Goal: Transaction & Acquisition: Obtain resource

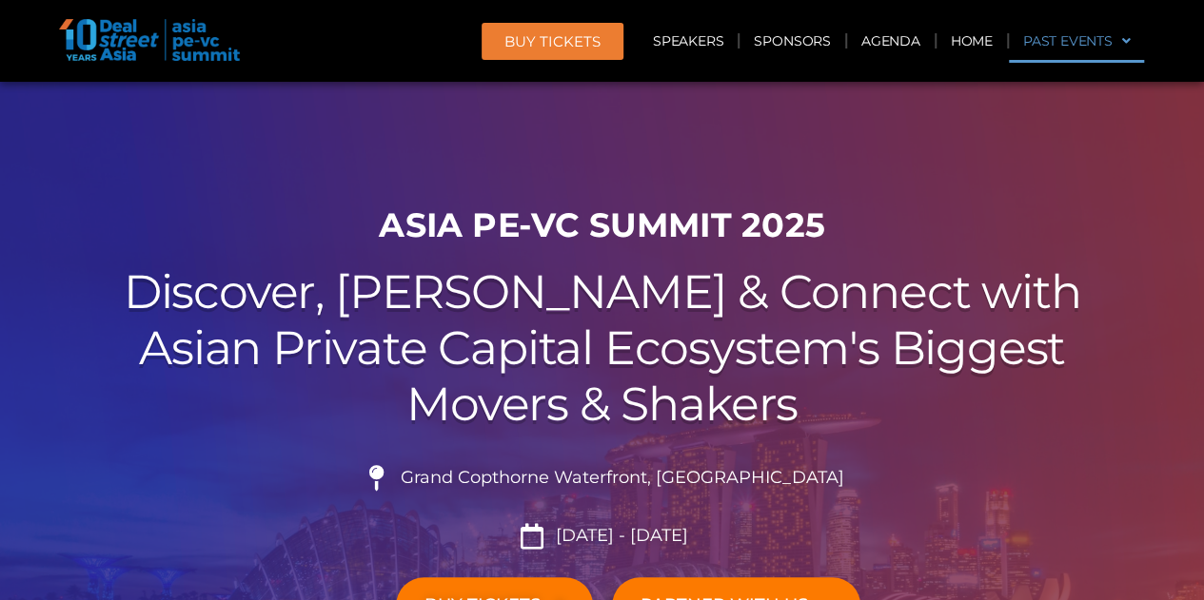
click at [592, 33] on link "Past Events" at bounding box center [1077, 41] width 136 height 44
click at [592, 39] on link "Past Events" at bounding box center [1077, 41] width 136 height 44
click at [592, 49] on link "Past Events" at bounding box center [1077, 41] width 136 height 44
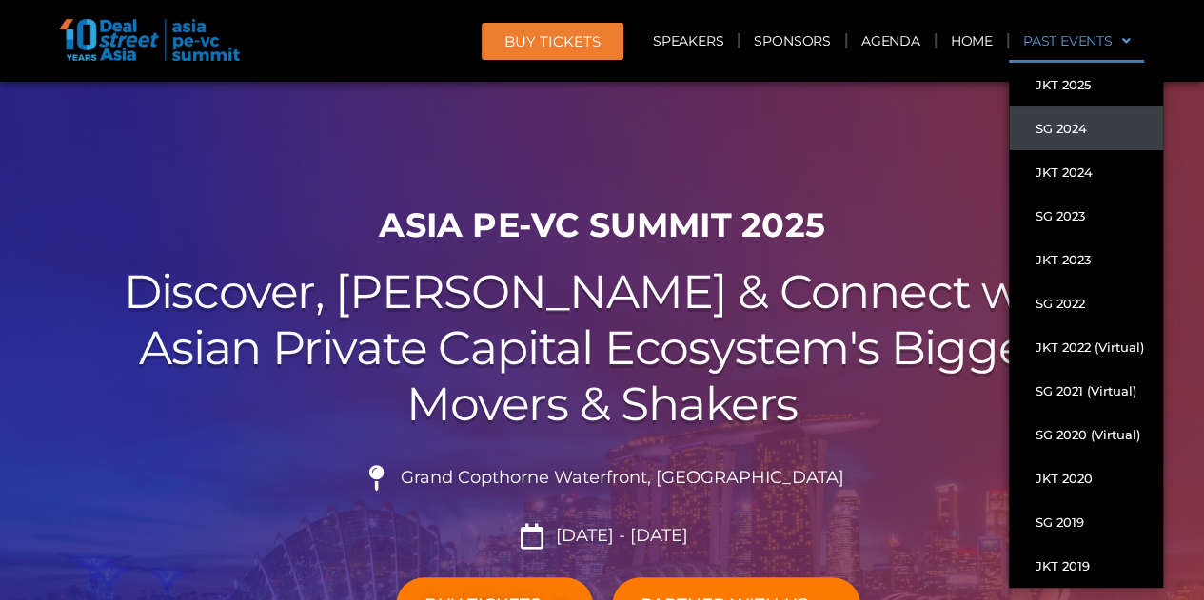
click at [592, 134] on link "SG 2024" at bounding box center [1086, 129] width 154 height 44
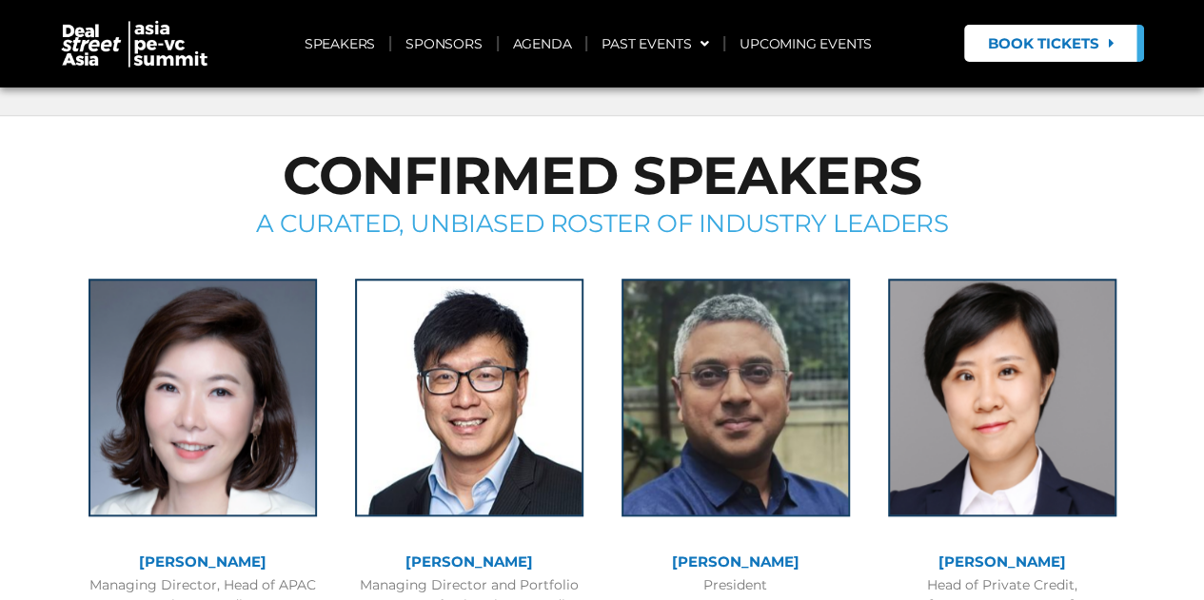
scroll to position [761, 0]
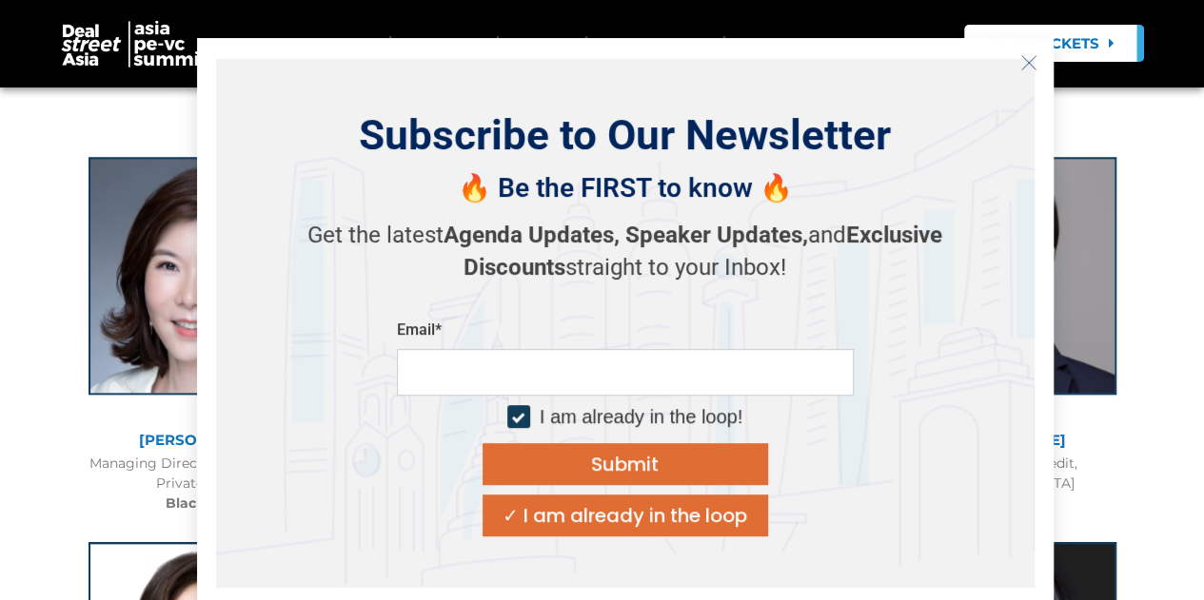
click at [1031, 68] on icon "Close" at bounding box center [1028, 62] width 17 height 17
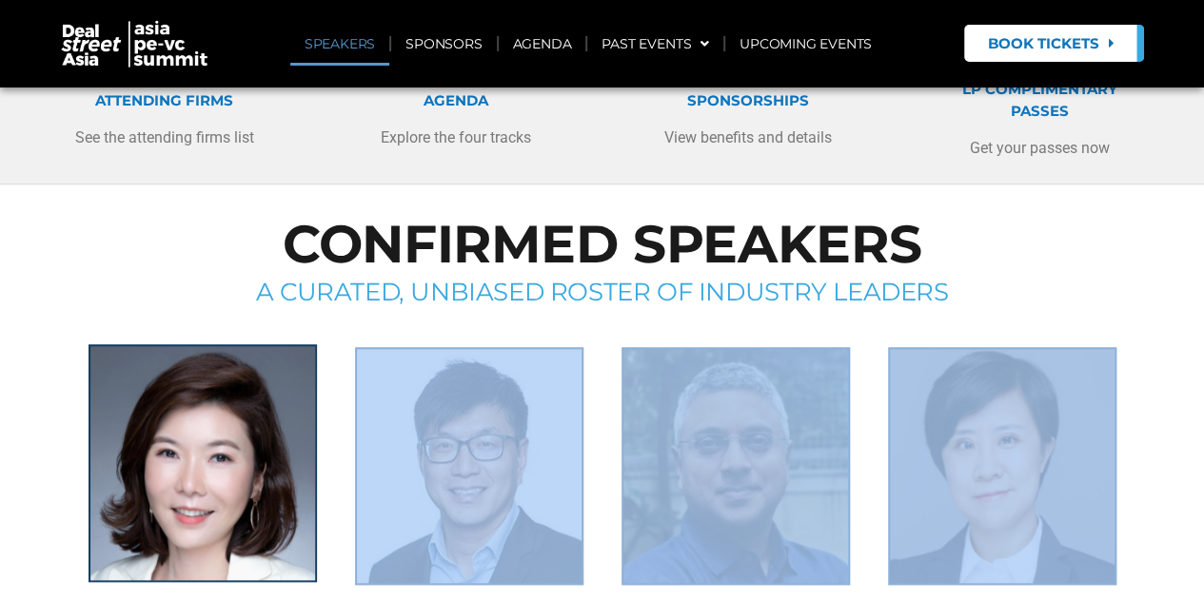
scroll to position [952, 0]
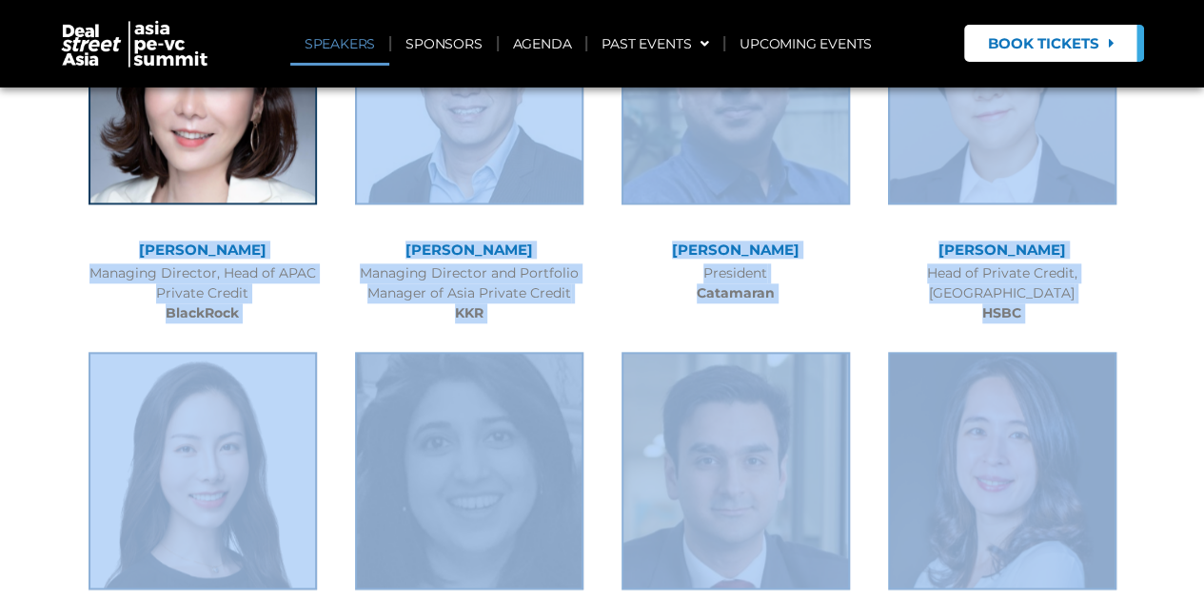
drag, startPoint x: 801, startPoint y: 414, endPoint x: 167, endPoint y: 250, distance: 655.4
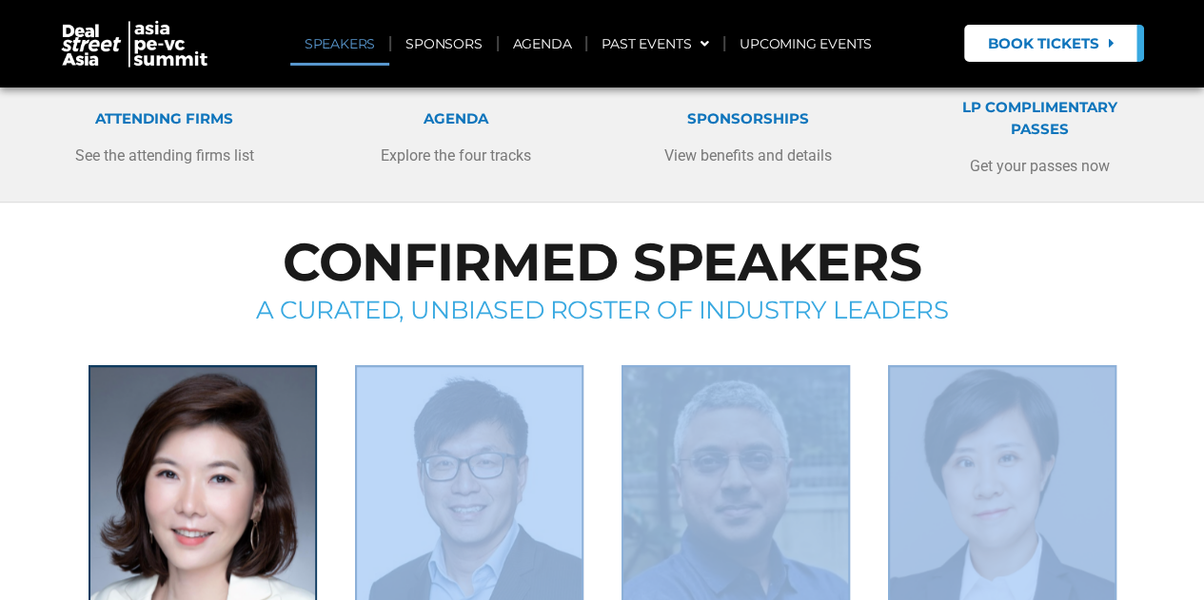
scroll to position [381, 0]
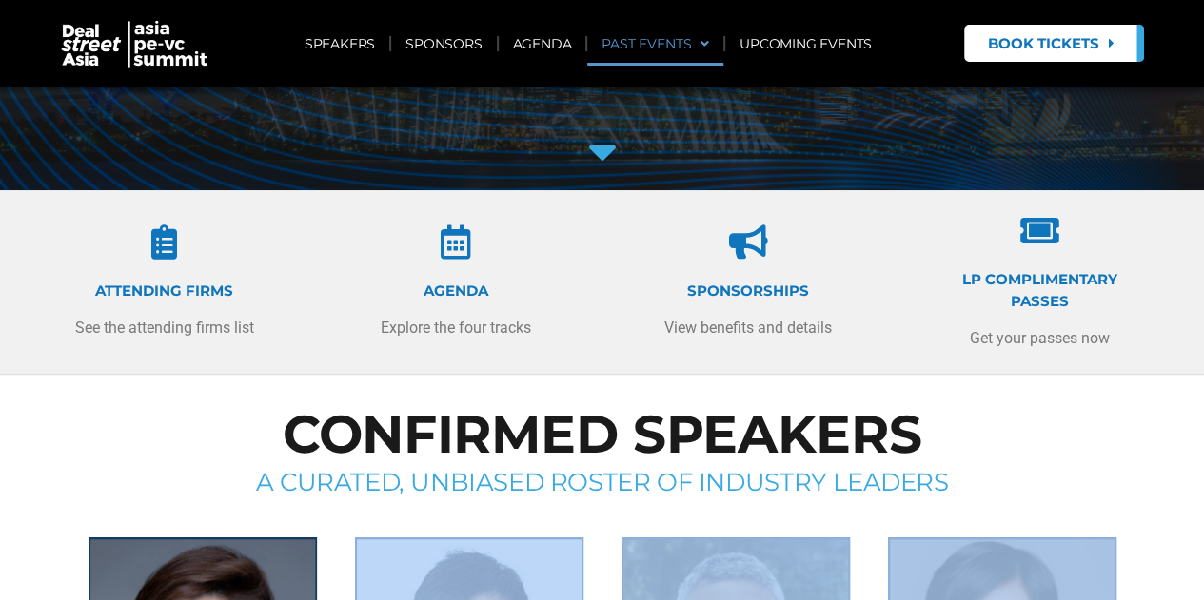
copy div "Celia Yan Managing Director, Head of APAC Private Credit BlackRock SJ Lim Manag…"
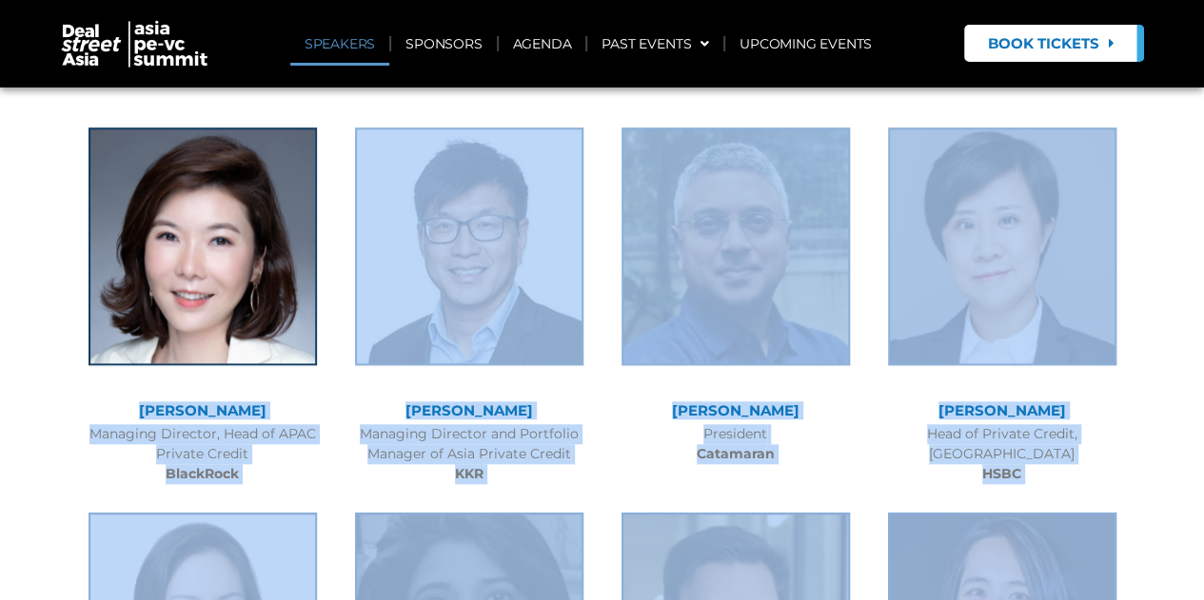
scroll to position [761, 0]
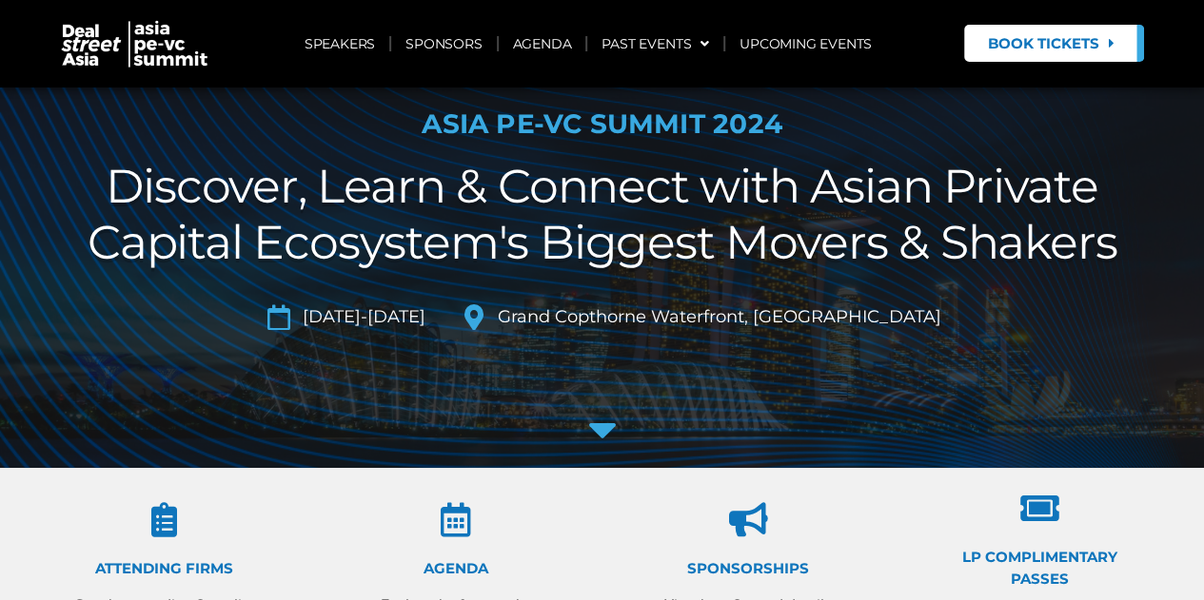
scroll to position [8, 0]
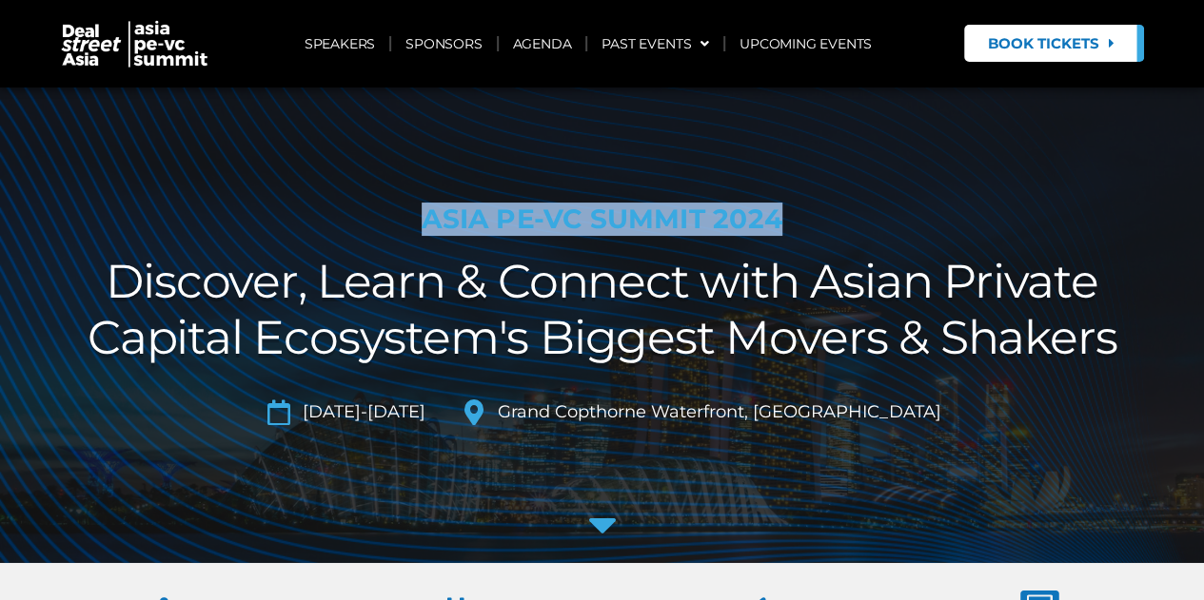
drag, startPoint x: 788, startPoint y: 222, endPoint x: 407, endPoint y: 238, distance: 381.0
click at [407, 238] on div "ASIA PE-VC Summit 2024 Discover, Learn & Connect with Asian Private Capital Eco…" at bounding box center [602, 378] width 1085 height 369
copy h1 "ASIA PE-VC Summit 2024"
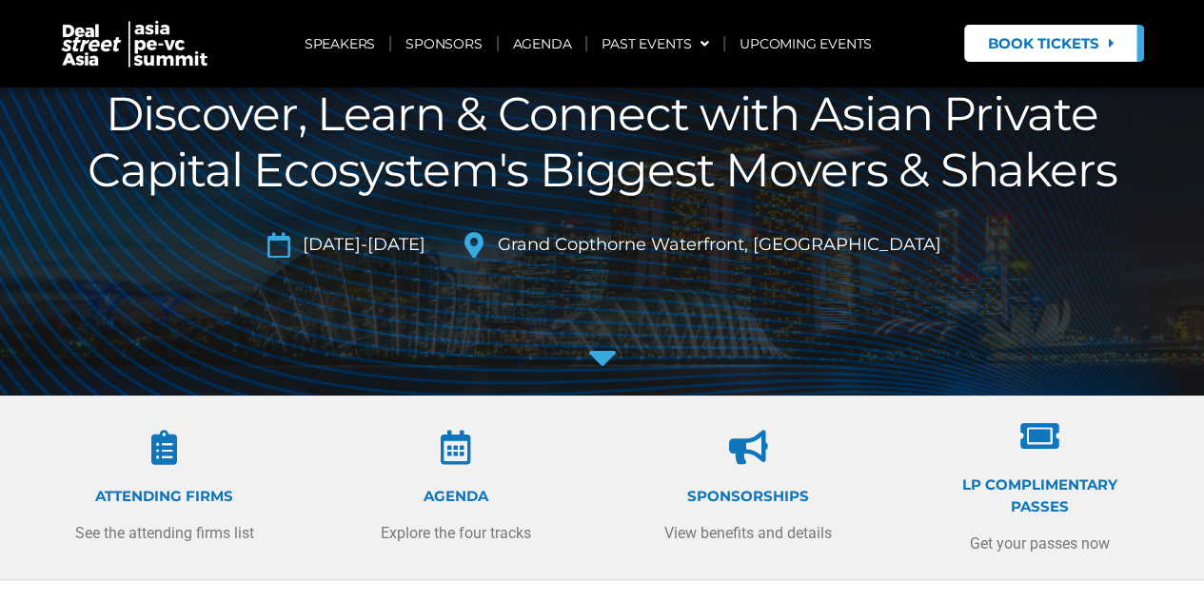
scroll to position [476, 0]
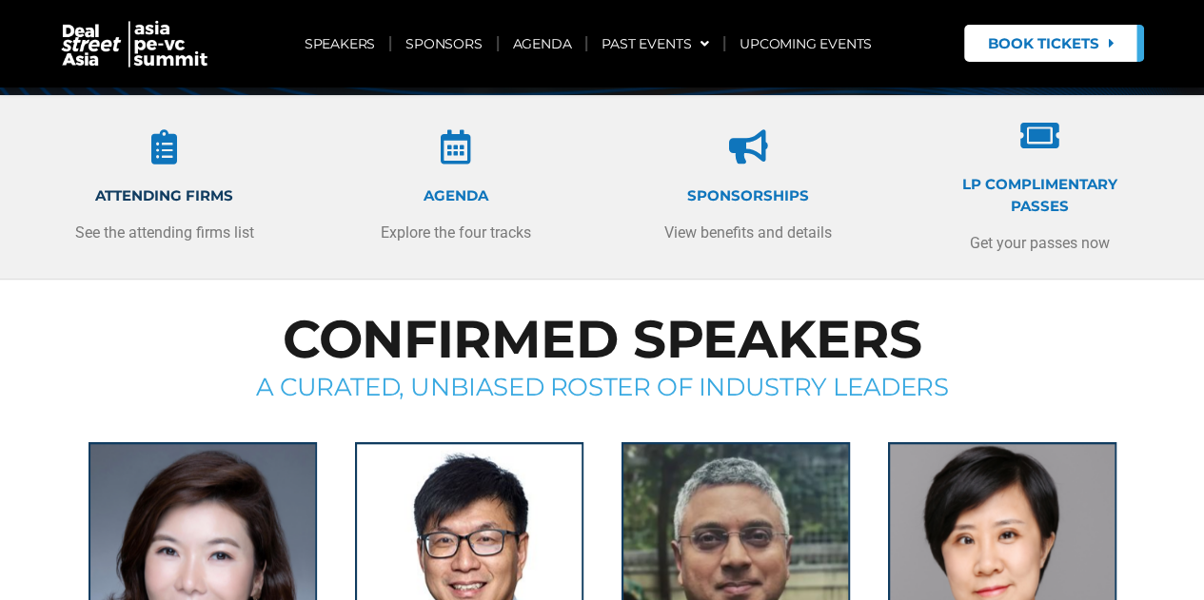
click at [118, 187] on link "ATTENDING FIRMS" at bounding box center [164, 196] width 138 height 18
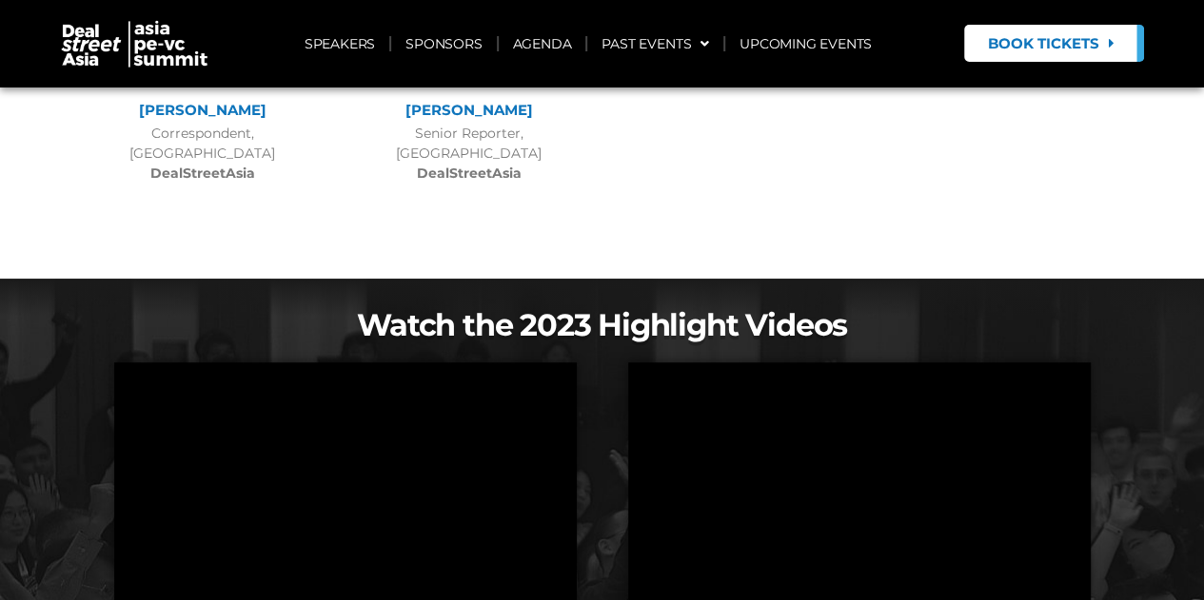
scroll to position [15342, 0]
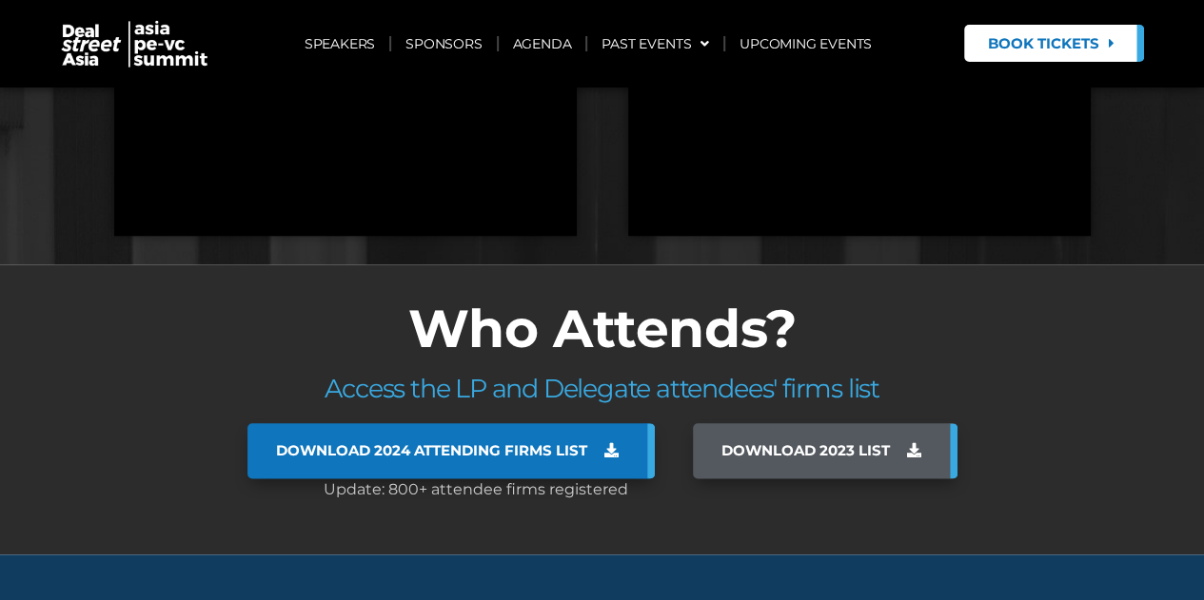
click at [510, 442] on span "Download 2024 Attending Firms List" at bounding box center [431, 450] width 311 height 17
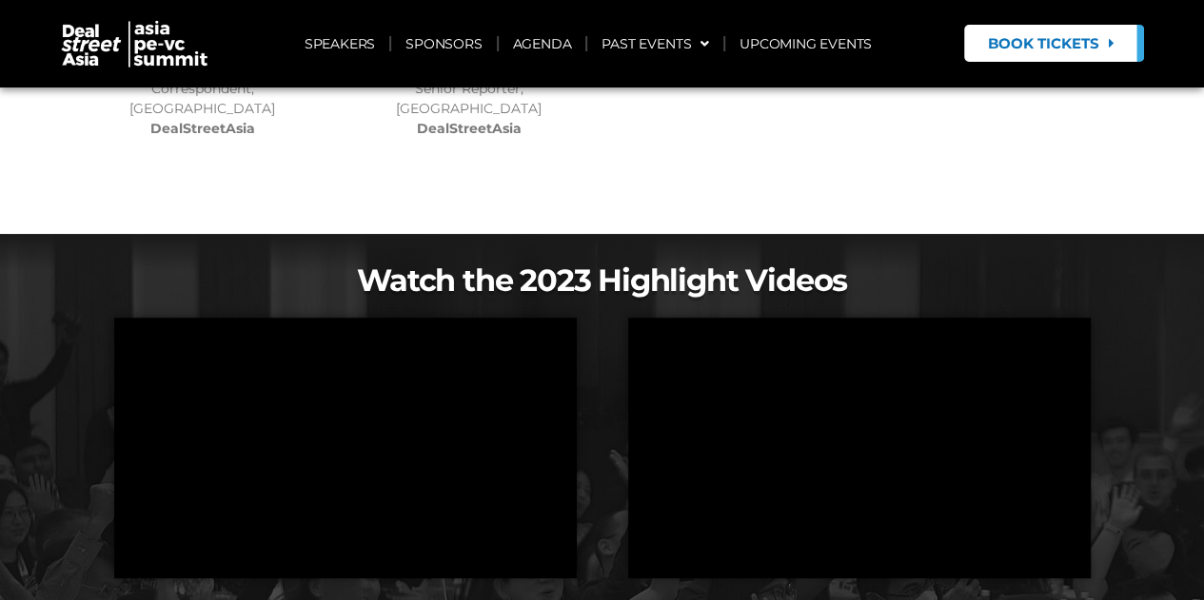
scroll to position [15151, 0]
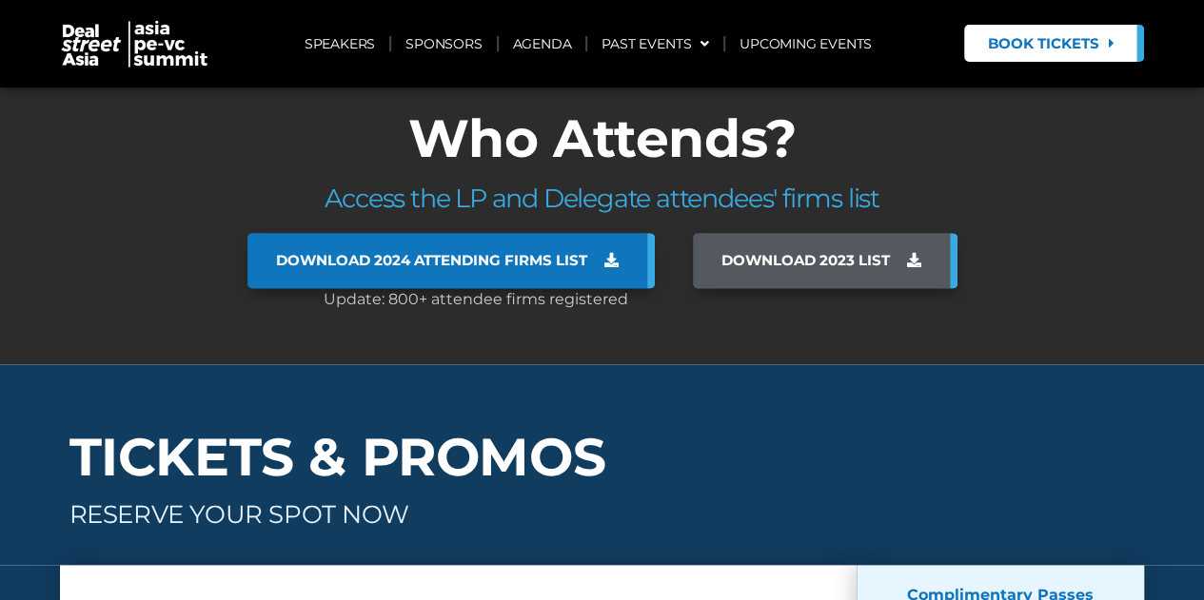
scroll to position [15246, 0]
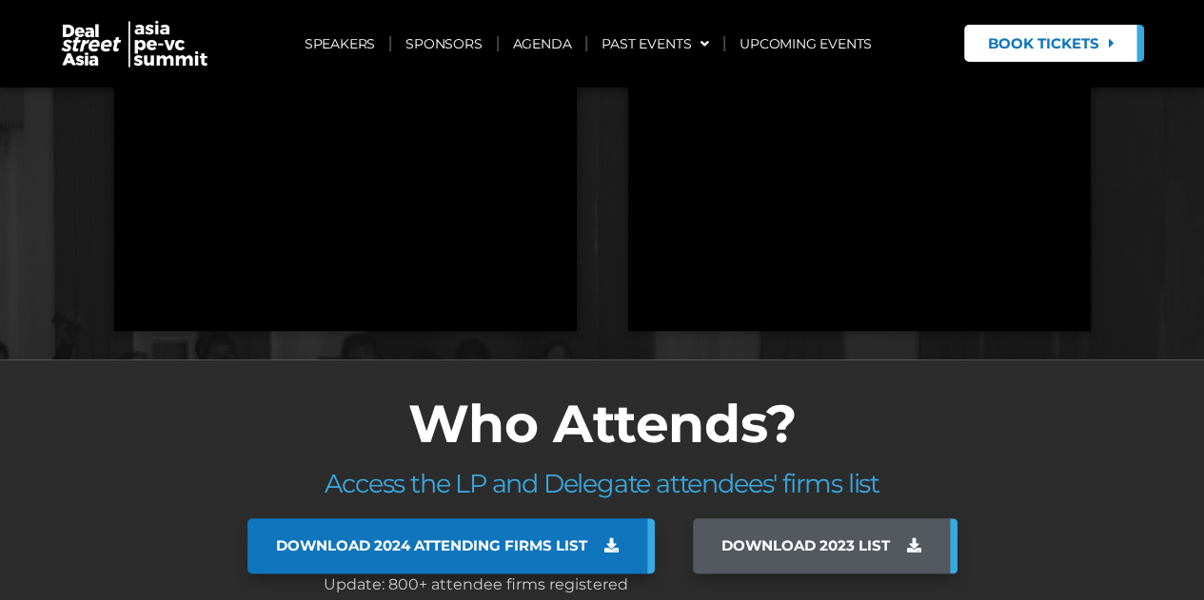
click at [569, 538] on span "Download 2024 Attending Firms List" at bounding box center [431, 546] width 311 height 17
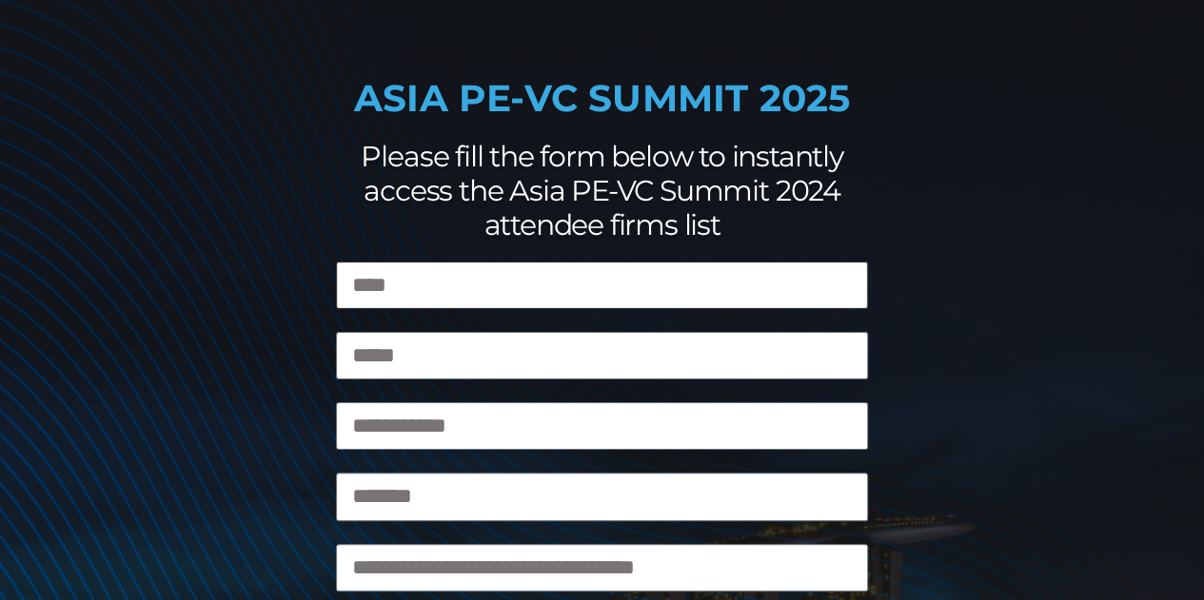
click at [445, 279] on input "Name" at bounding box center [602, 286] width 532 height 48
type input "*"
type input "*******"
click at [358, 359] on input "Email" at bounding box center [602, 356] width 532 height 48
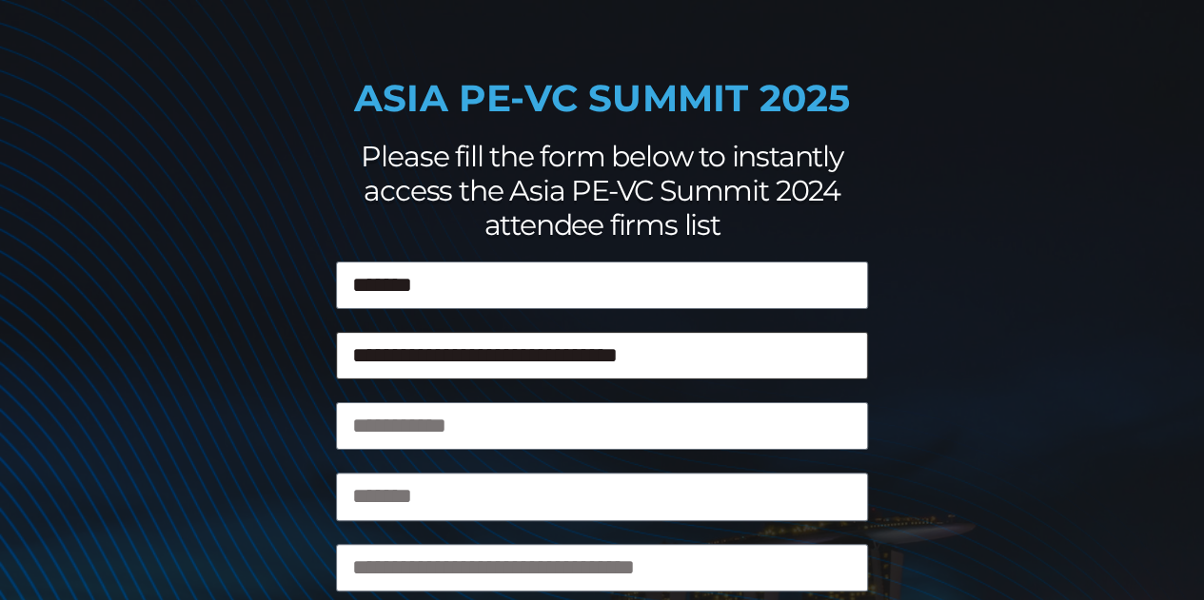
type input "**********"
click at [381, 425] on input "Designation" at bounding box center [602, 426] width 532 height 48
type input "**"
click at [475, 501] on input "Company" at bounding box center [602, 497] width 532 height 48
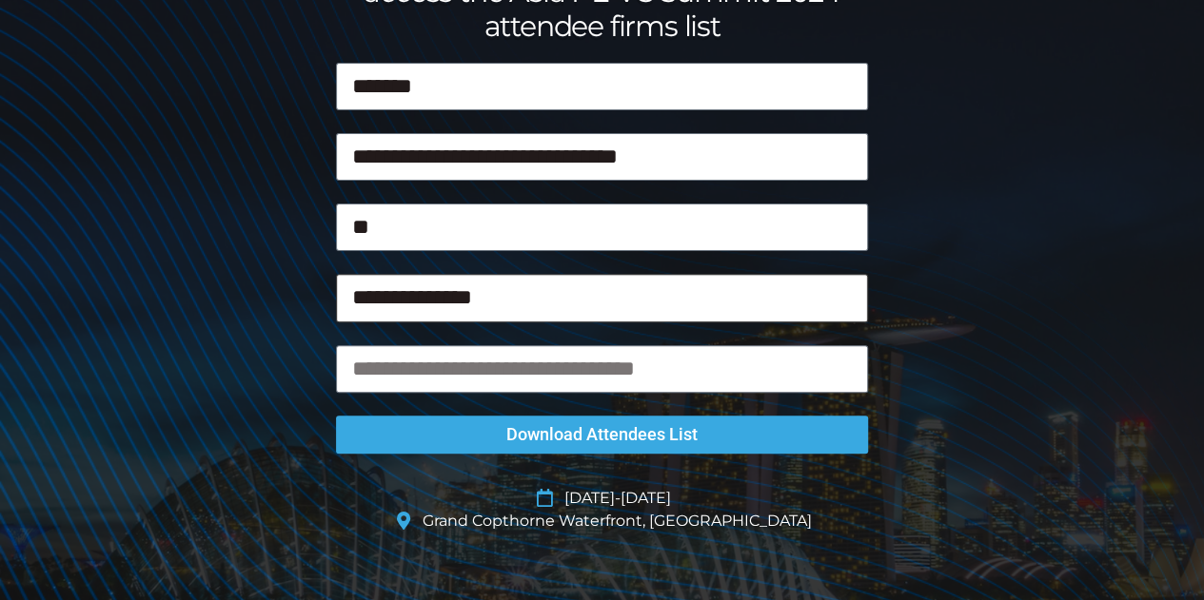
scroll to position [285, 0]
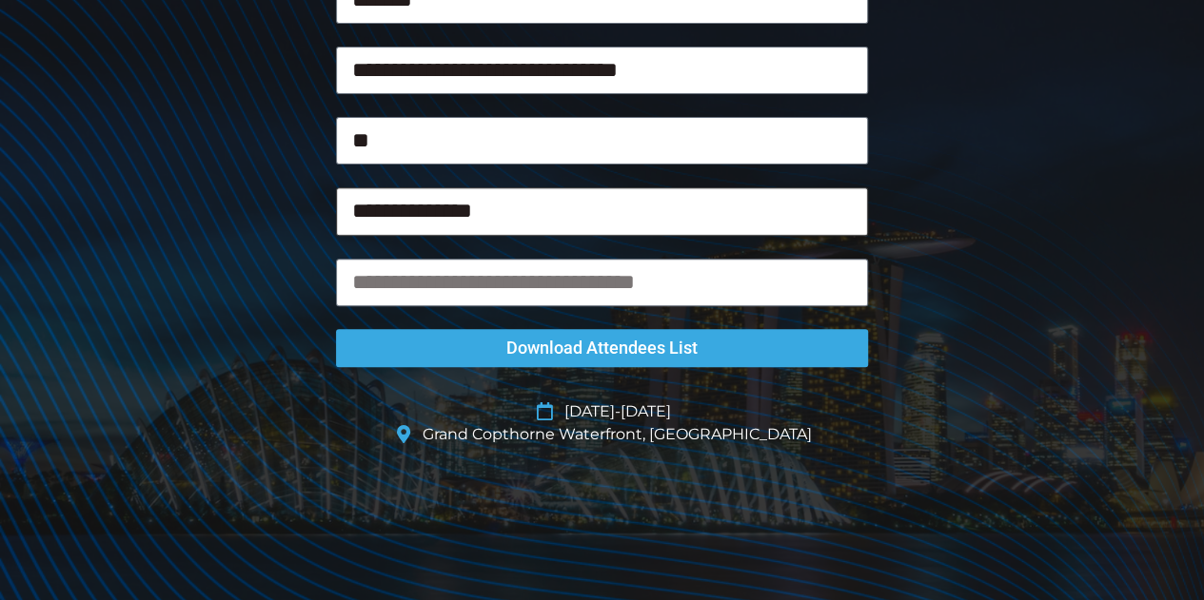
type input "**********"
click at [499, 293] on input "Mktg source" at bounding box center [602, 283] width 532 height 48
type input "*********"
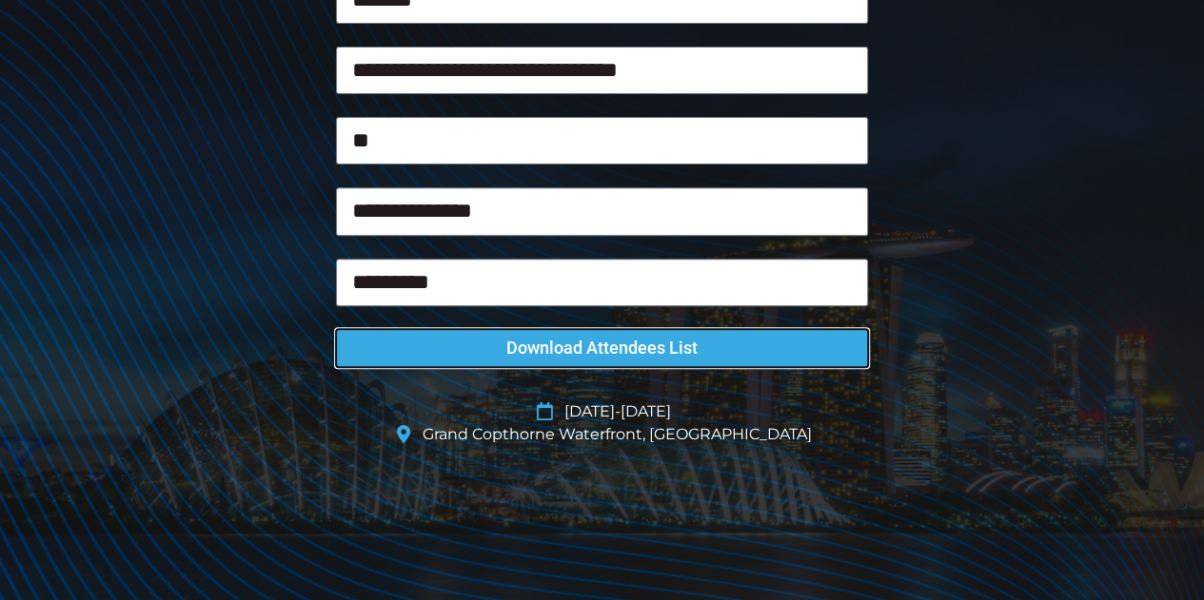
click at [517, 345] on span "Download Attendees List" at bounding box center [601, 348] width 191 height 17
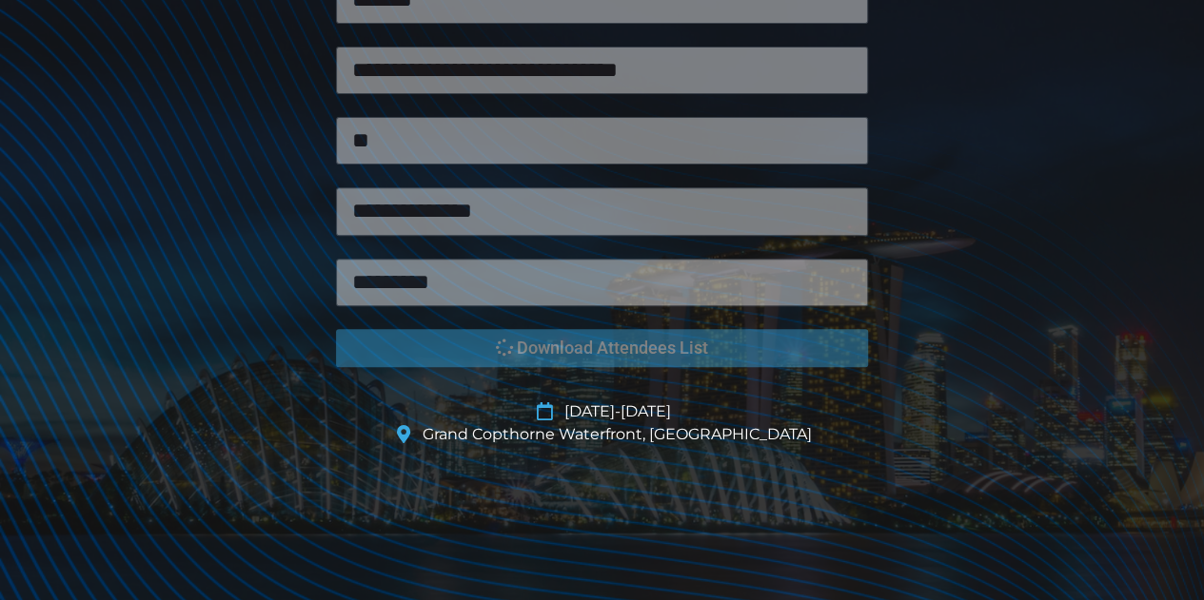
scroll to position [303, 0]
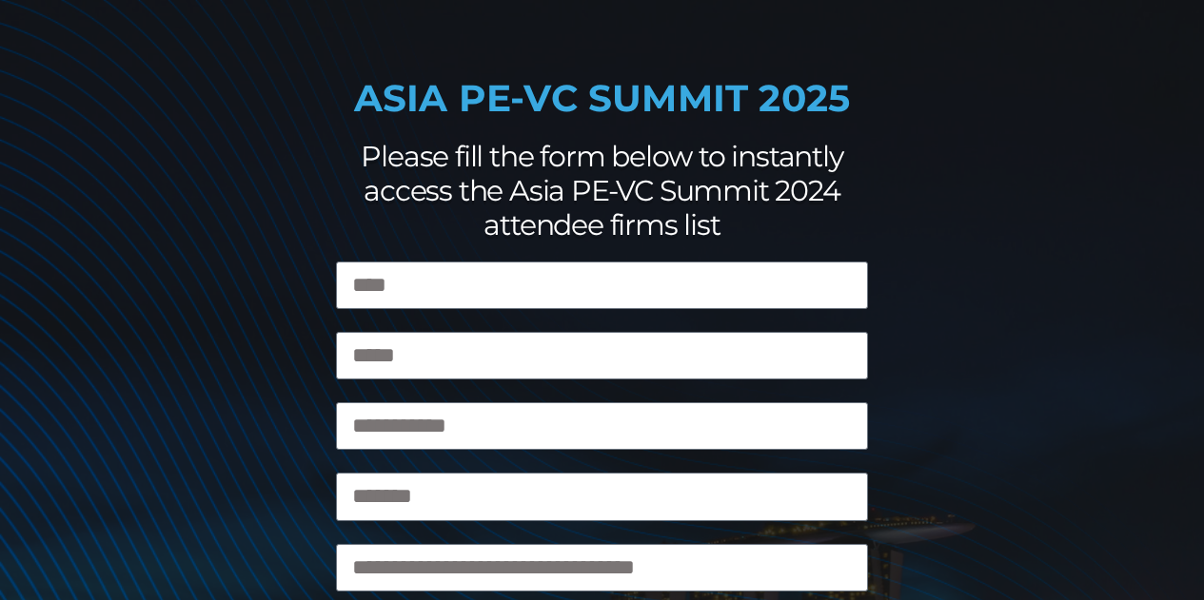
scroll to position [303, 0]
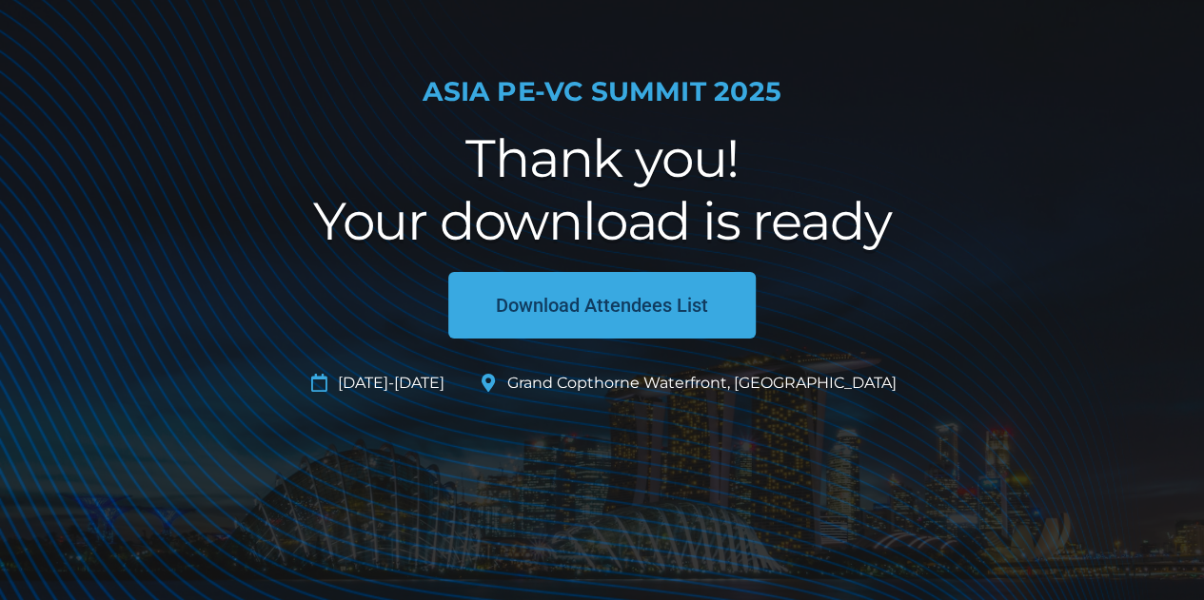
click at [654, 315] on span "Download Attendees List" at bounding box center [602, 305] width 212 height 19
